Goal: Information Seeking & Learning: Understand process/instructions

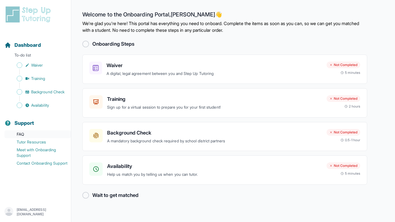
click at [24, 137] on link "FAQ" at bounding box center [37, 134] width 66 height 8
click at [29, 10] on img at bounding box center [28, 15] width 49 height 18
click at [85, 45] on div at bounding box center [85, 44] width 7 height 7
